Goal: Information Seeking & Learning: Learn about a topic

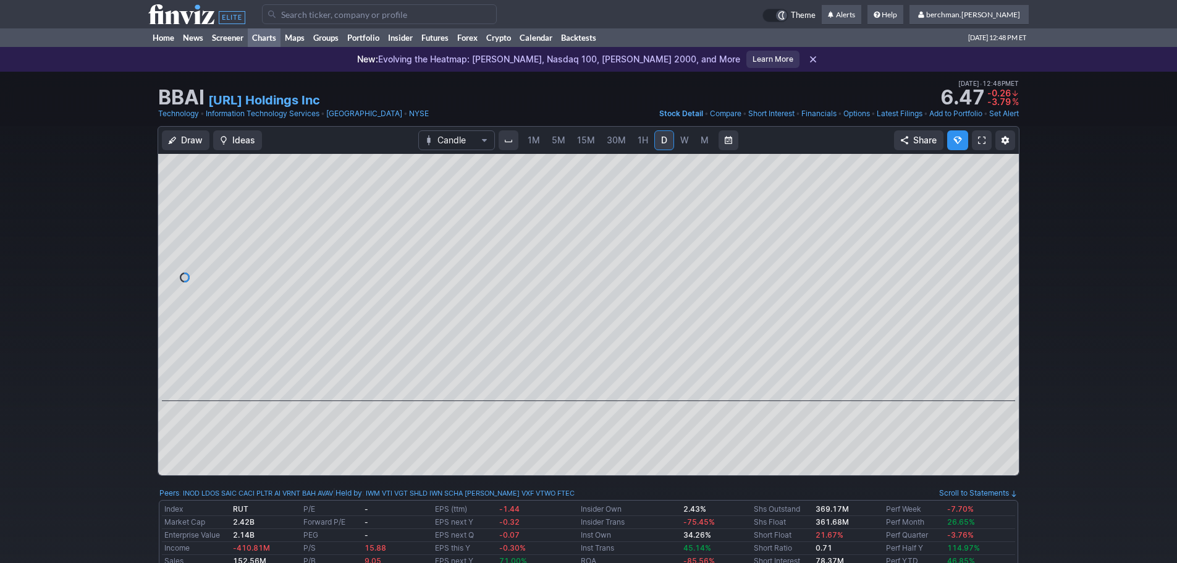
click at [274, 41] on link "Charts" at bounding box center [264, 37] width 33 height 19
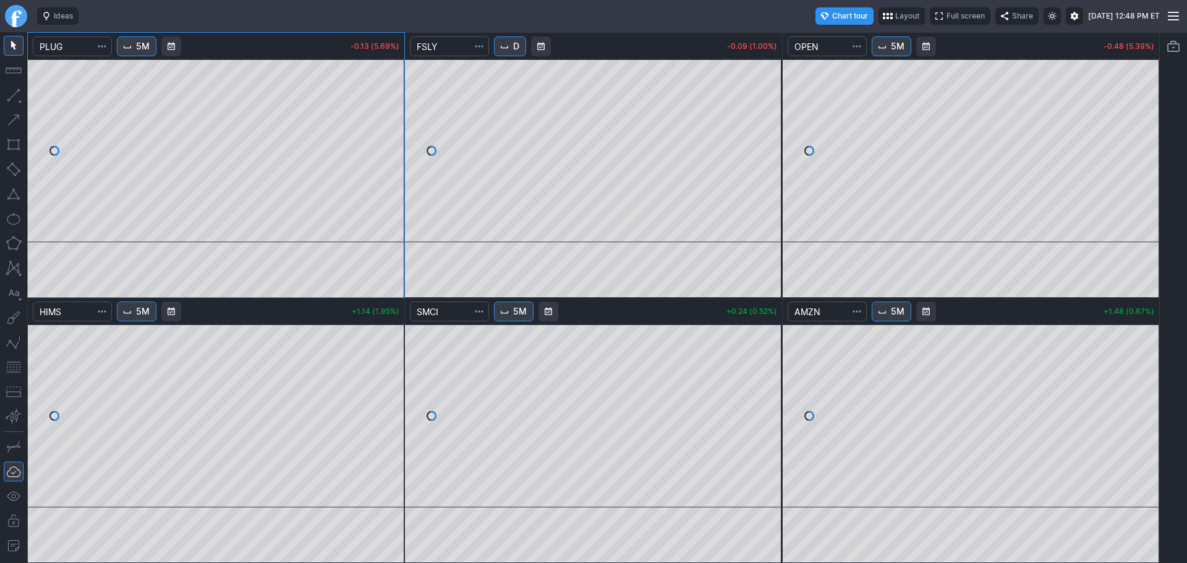
click at [14, 14] on link "Finviz.com" at bounding box center [16, 16] width 22 height 22
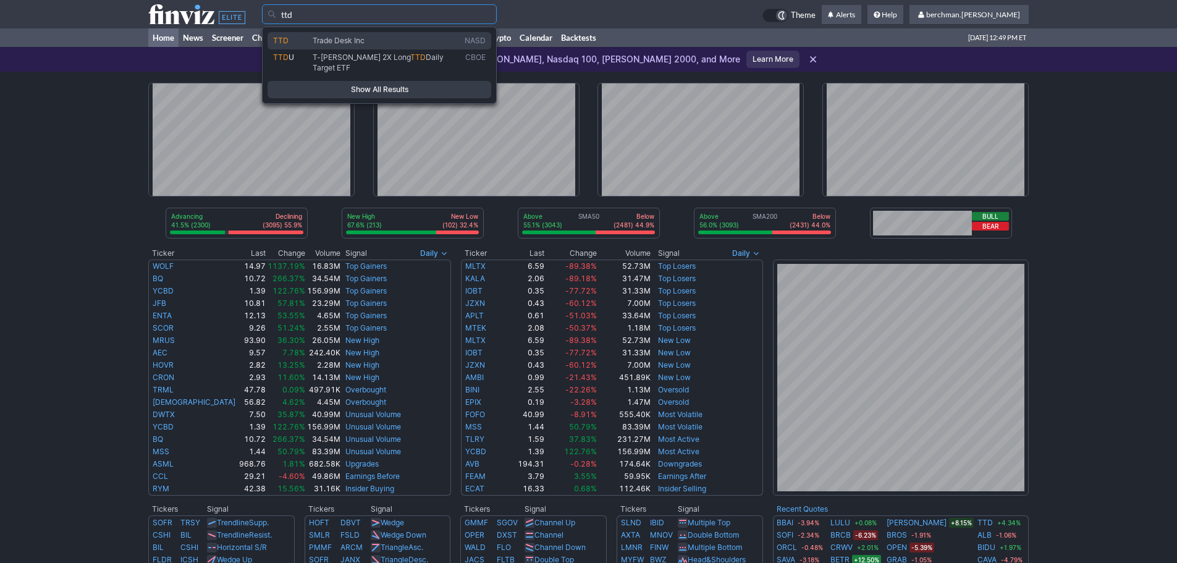
click at [337, 38] on span "Trade Desk Inc" at bounding box center [339, 40] width 52 height 9
type input "TTD"
